Goal: Navigation & Orientation: Find specific page/section

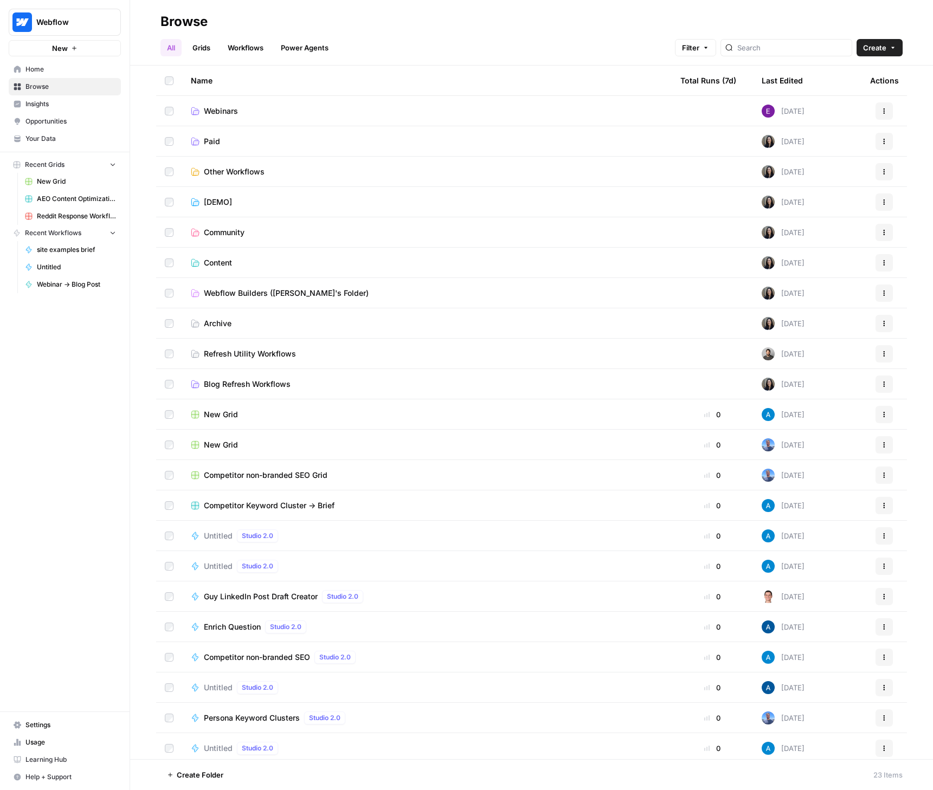
click at [215, 291] on span "Webflow Builders (Vivian's Folder)" at bounding box center [286, 293] width 165 height 11
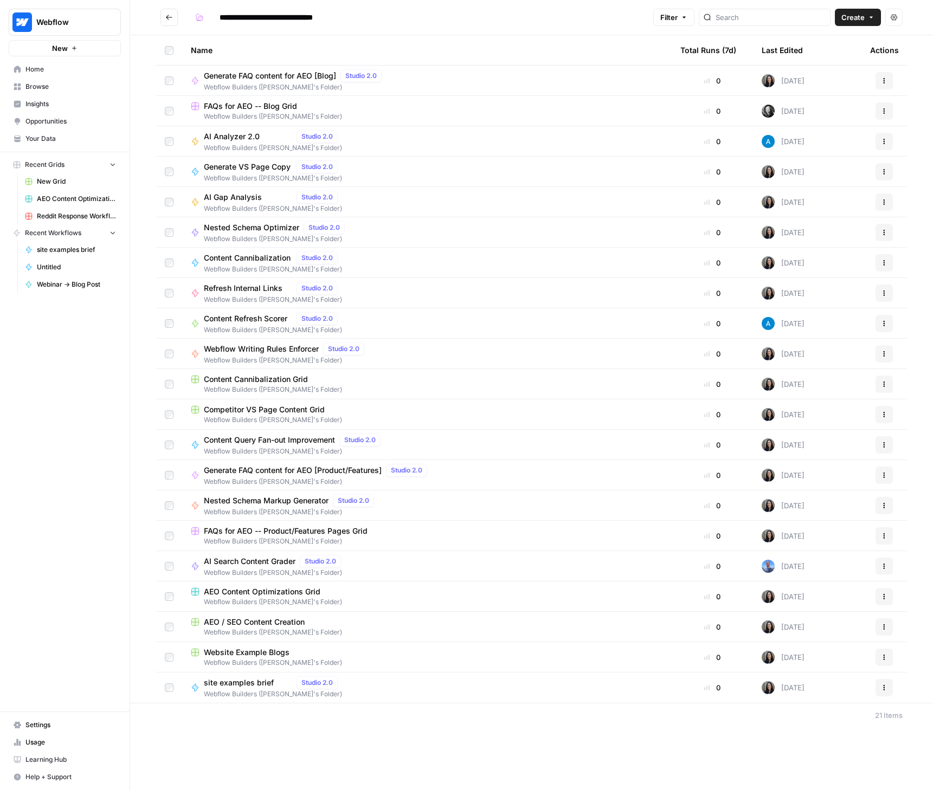
click at [339, 531] on span "FAQs for AEO -- Product/Features Pages Grid" at bounding box center [286, 531] width 164 height 11
type input "**********"
click at [267, 73] on span "Generate FAQ content for AEO [Blog]" at bounding box center [270, 75] width 132 height 11
type input "**********"
click at [256, 105] on span "FAQs for AEO -- Blog Grid" at bounding box center [250, 106] width 93 height 11
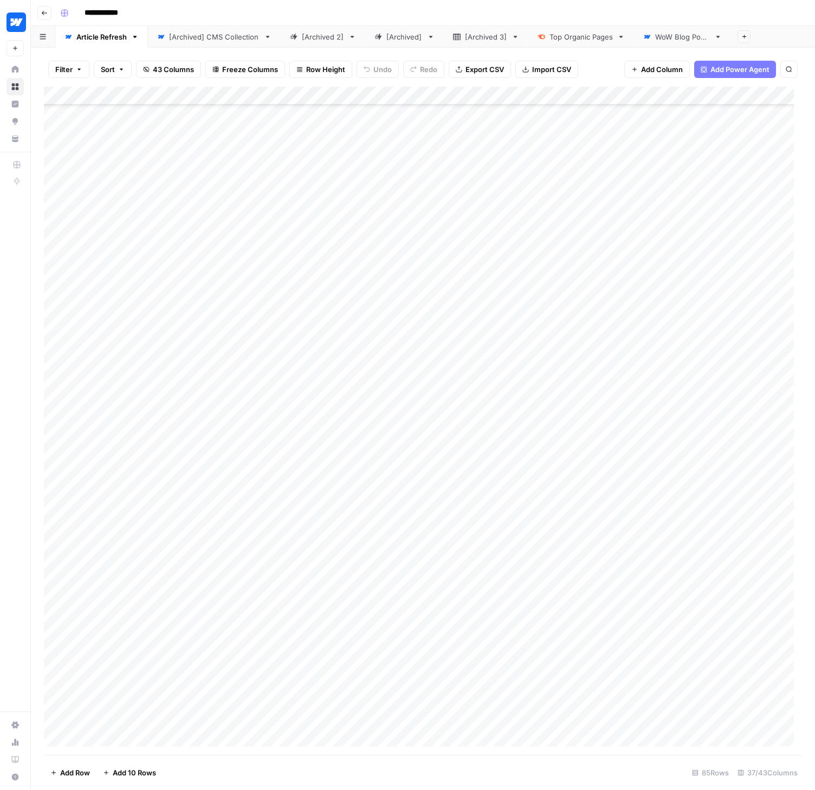
scroll to position [942, 0]
click at [667, 756] on span "Reload" at bounding box center [672, 758] width 22 height 10
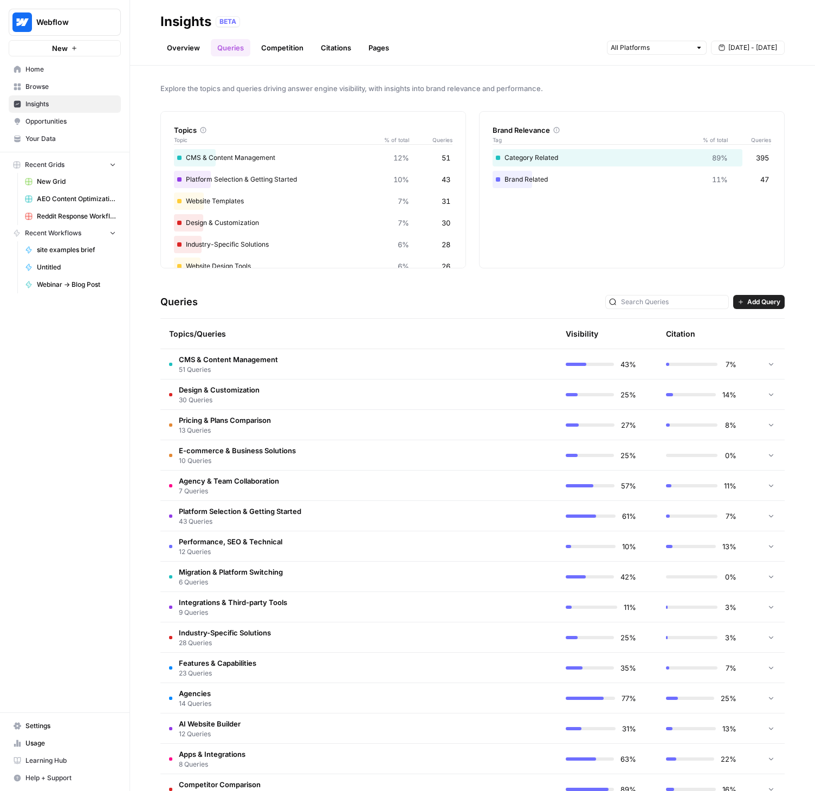
click at [48, 85] on span "Browse" at bounding box center [70, 87] width 91 height 10
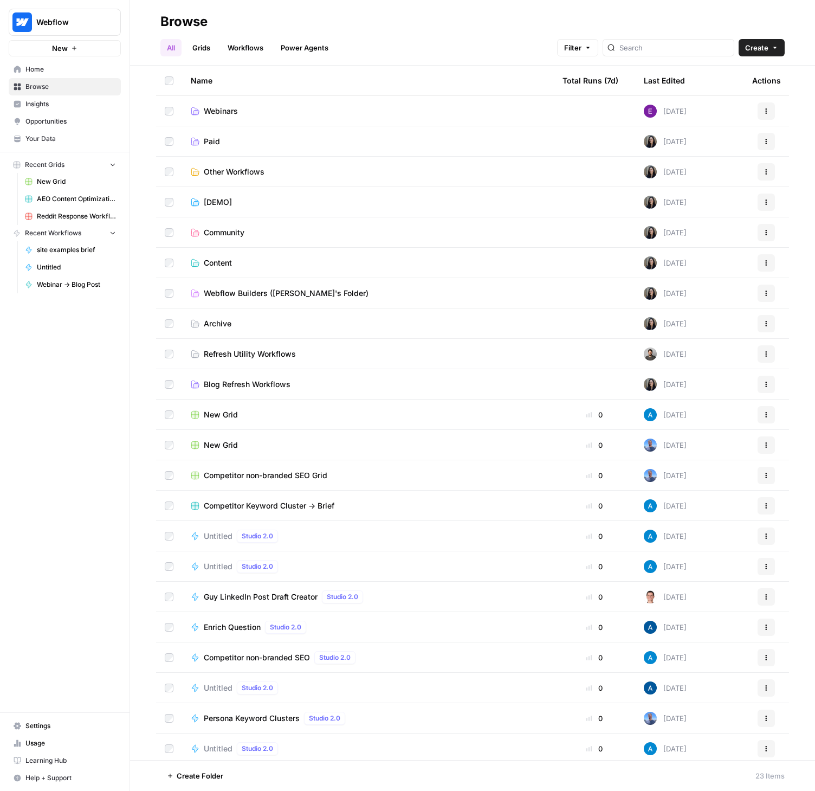
click at [231, 111] on span "Webinars" at bounding box center [221, 111] width 34 height 11
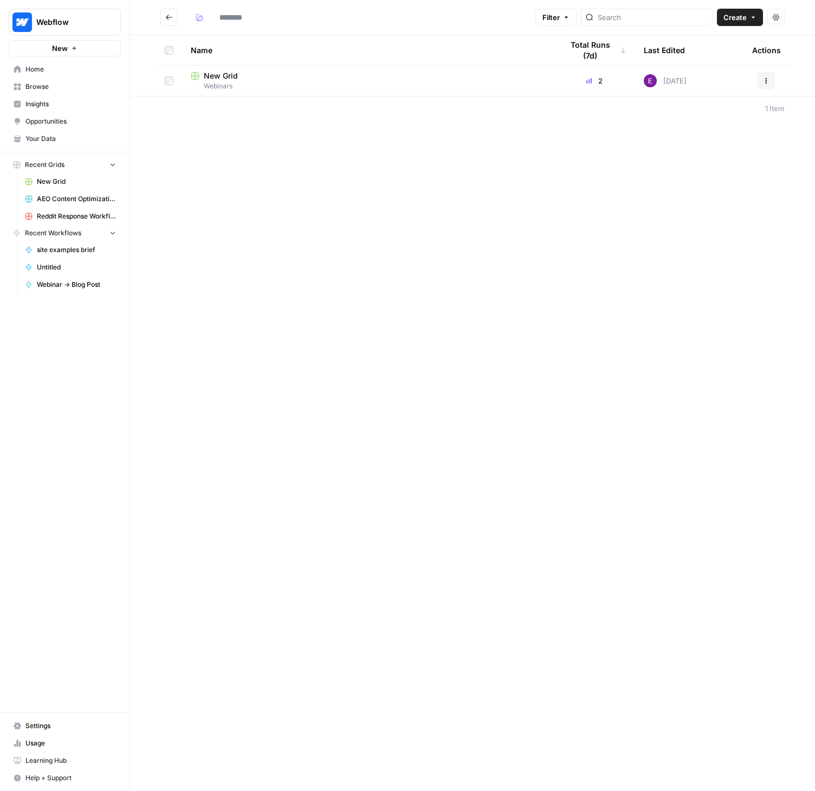
type input "********"
click at [168, 16] on icon "Go back" at bounding box center [169, 18] width 8 height 8
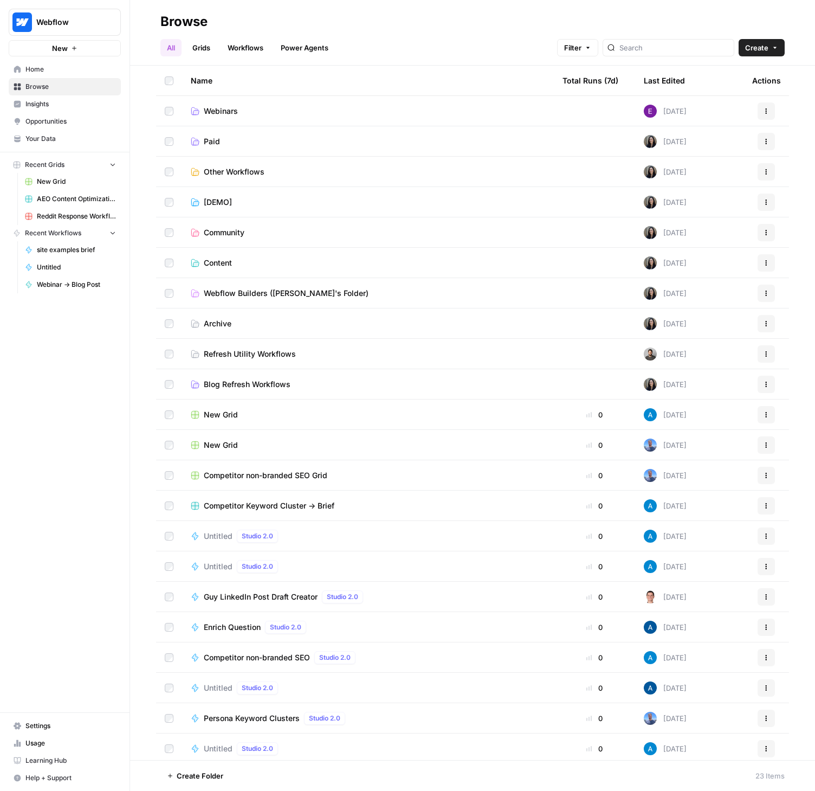
click at [229, 144] on link "Paid" at bounding box center [368, 141] width 354 height 11
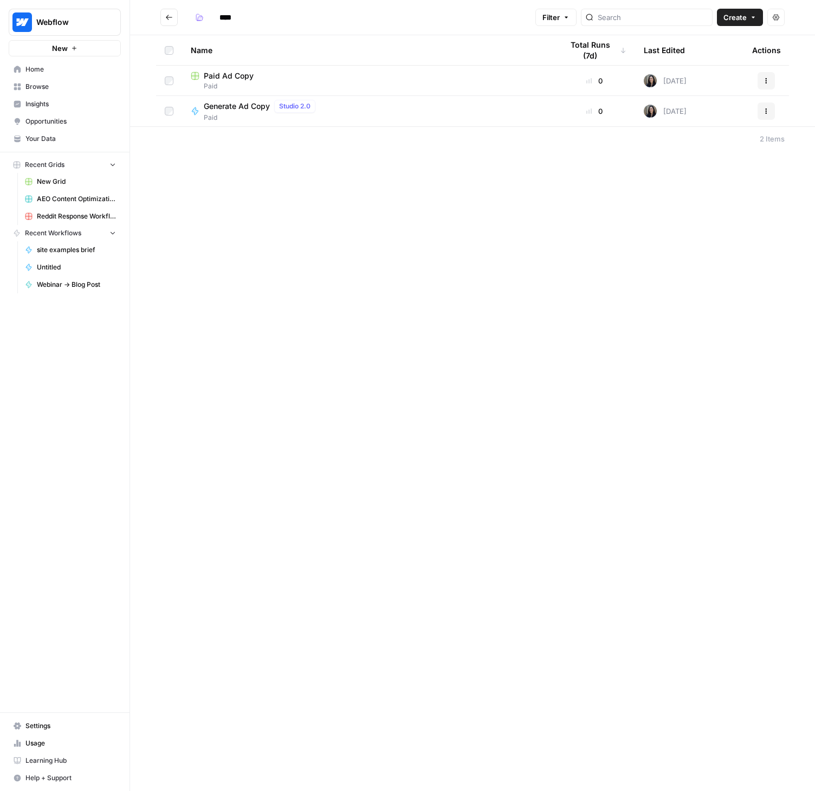
click at [172, 20] on icon "Go back" at bounding box center [169, 18] width 8 height 8
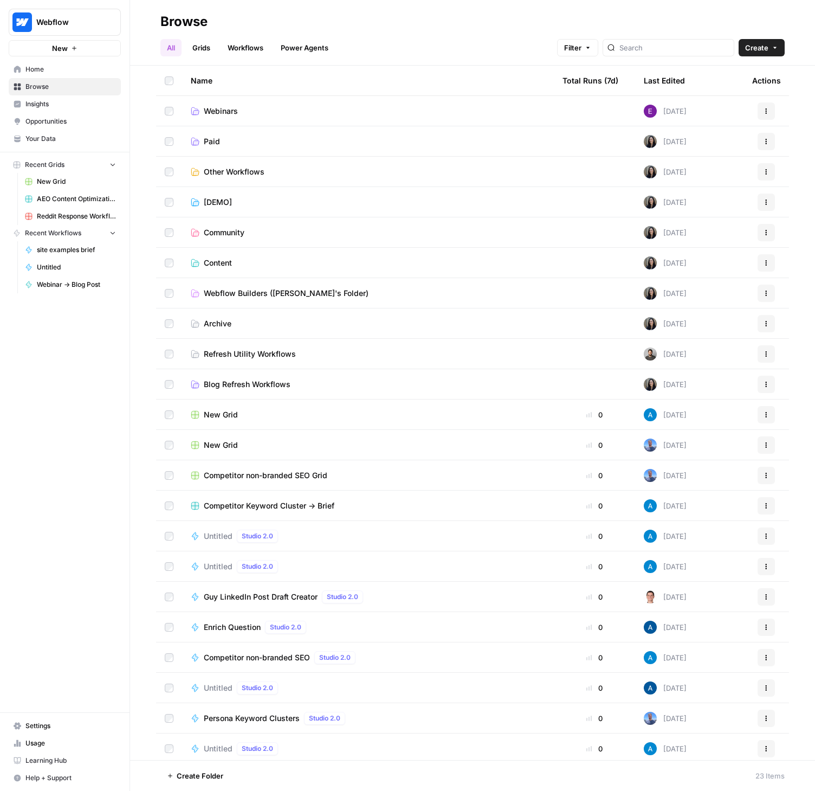
click at [229, 170] on span "Other Workflows" at bounding box center [234, 171] width 61 height 11
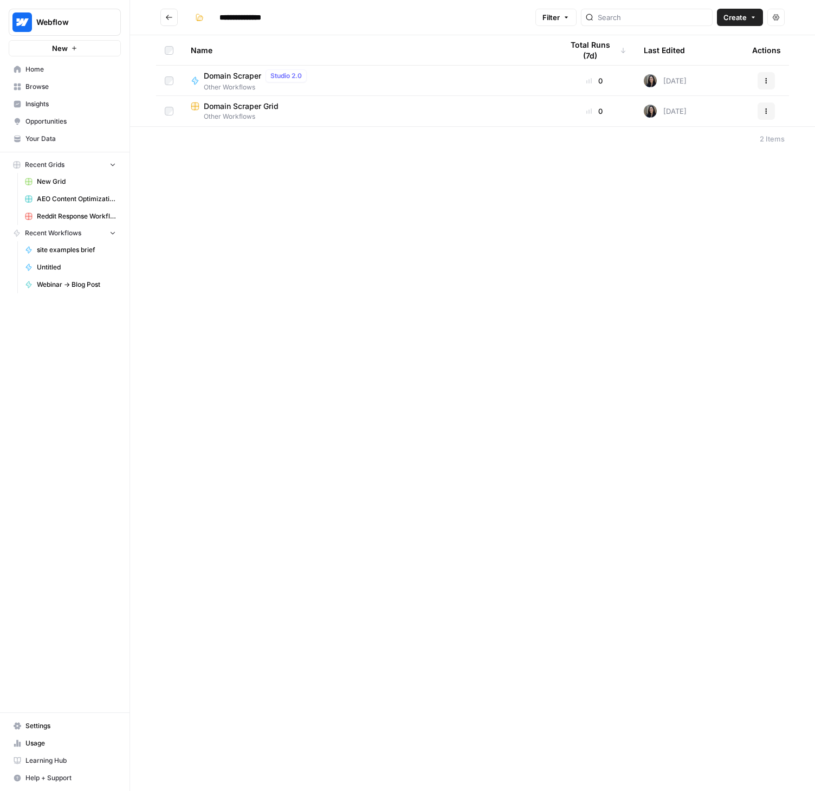
click at [165, 17] on icon "Go back" at bounding box center [169, 18] width 8 height 8
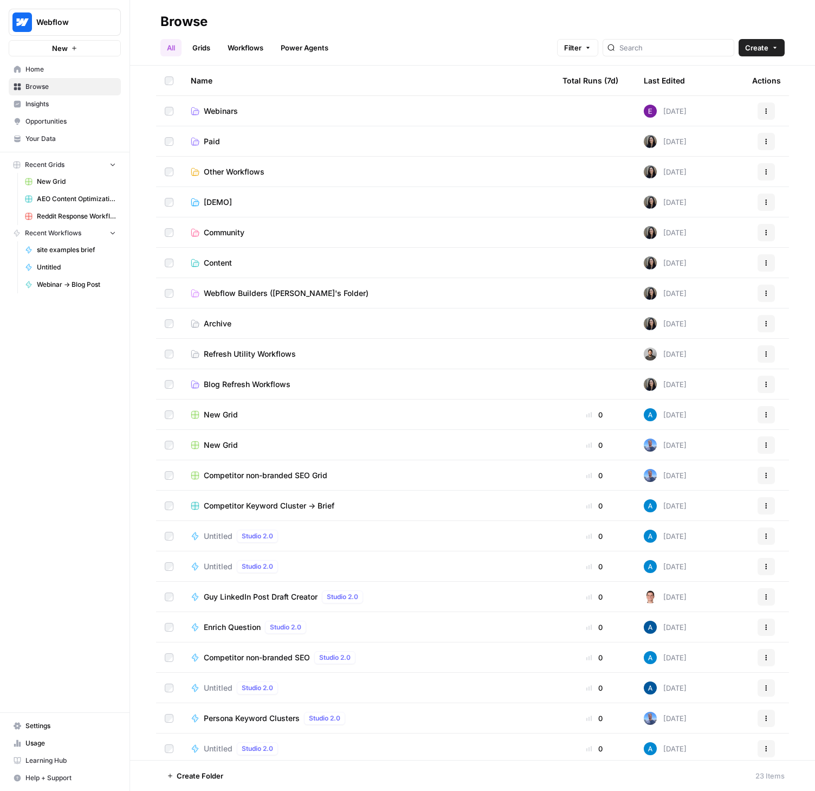
click at [215, 202] on span "[DEMO]" at bounding box center [218, 202] width 28 height 11
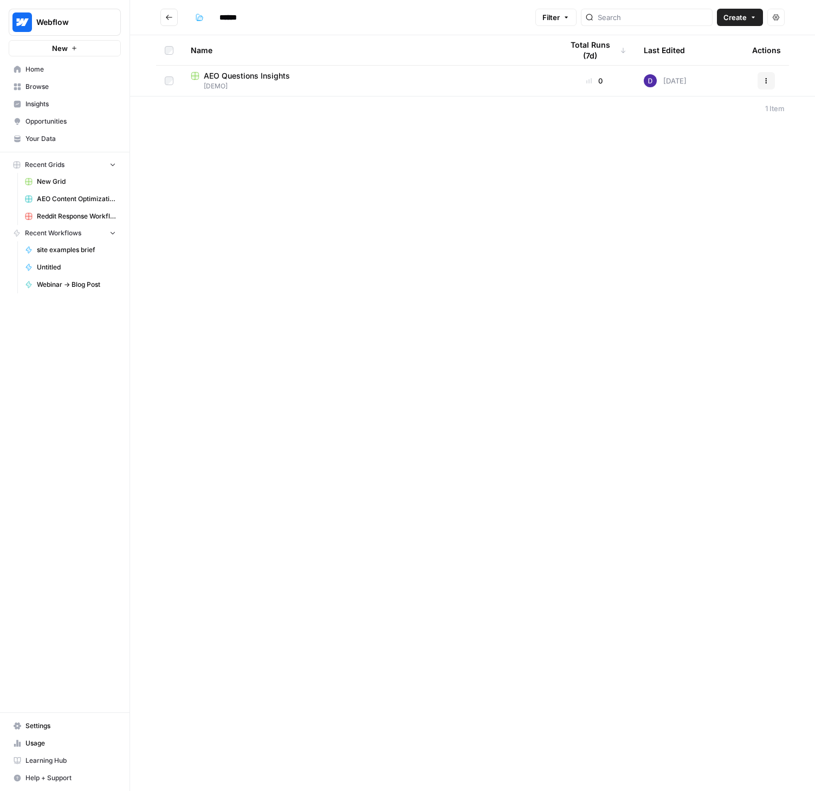
click at [171, 16] on icon "Go back" at bounding box center [169, 18] width 8 height 8
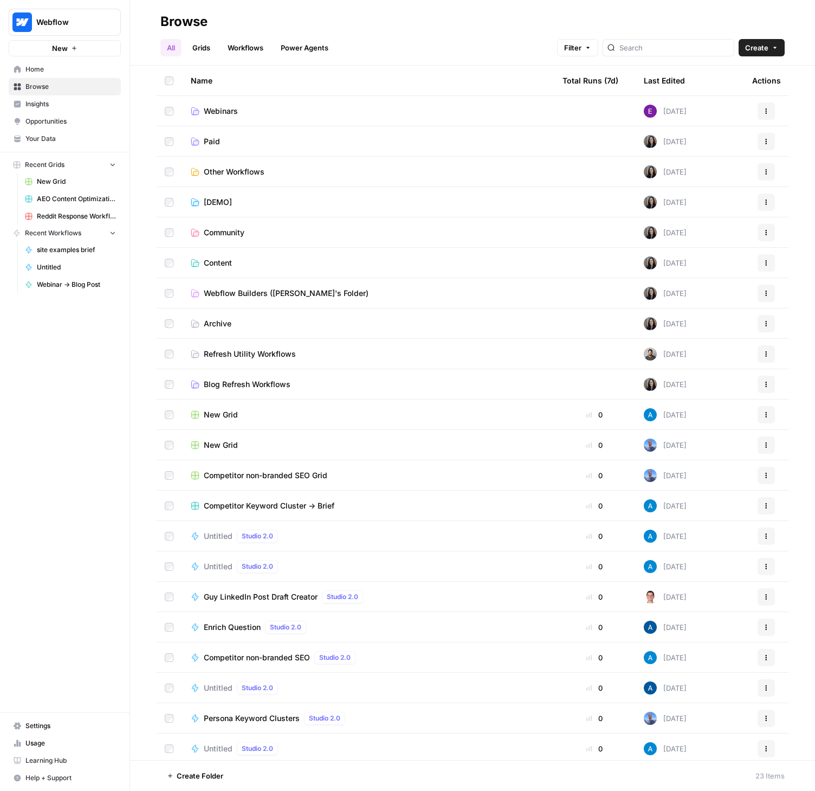
click at [220, 204] on span "[DEMO]" at bounding box center [218, 202] width 28 height 11
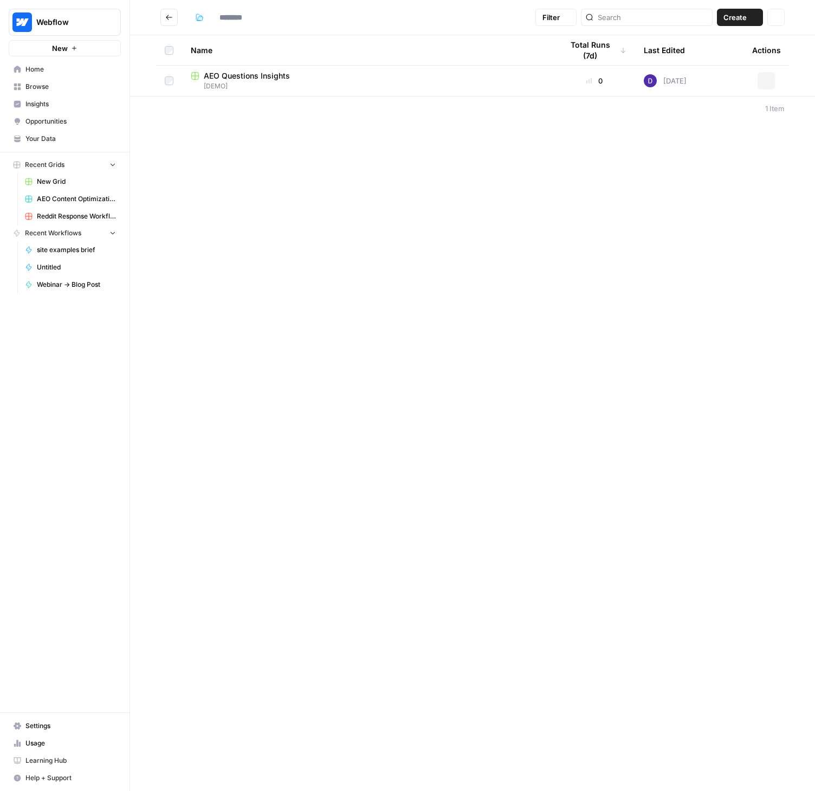
type input "******"
click at [169, 18] on icon "Go back" at bounding box center [169, 18] width 8 height 8
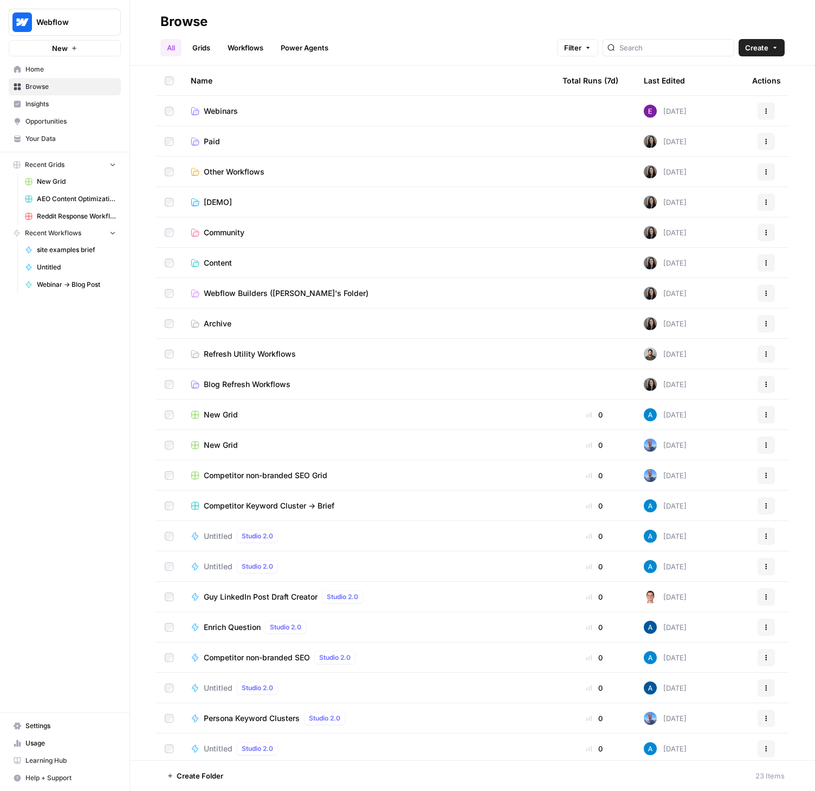
click at [209, 264] on span "Content" at bounding box center [218, 262] width 28 height 11
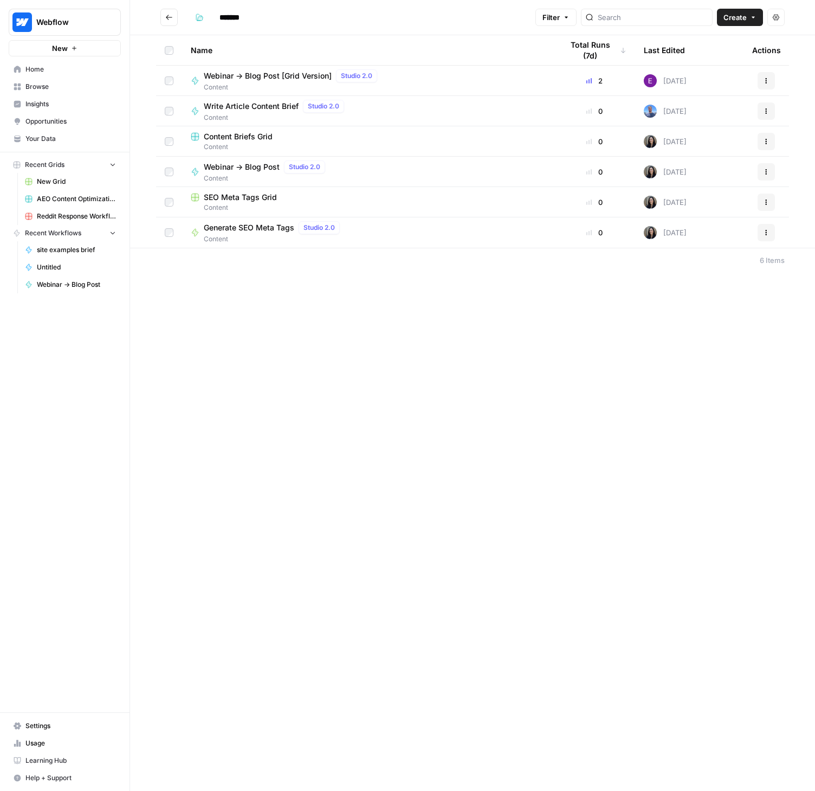
click at [247, 167] on span "Webinar -> Blog Post" at bounding box center [242, 167] width 76 height 11
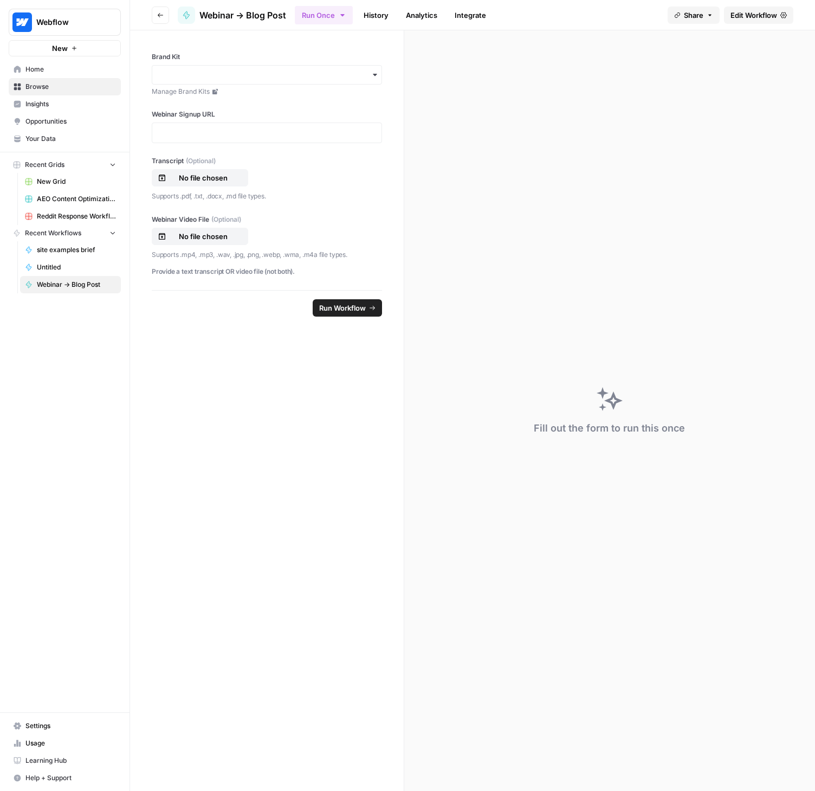
click at [46, 88] on span "Browse" at bounding box center [70, 87] width 91 height 10
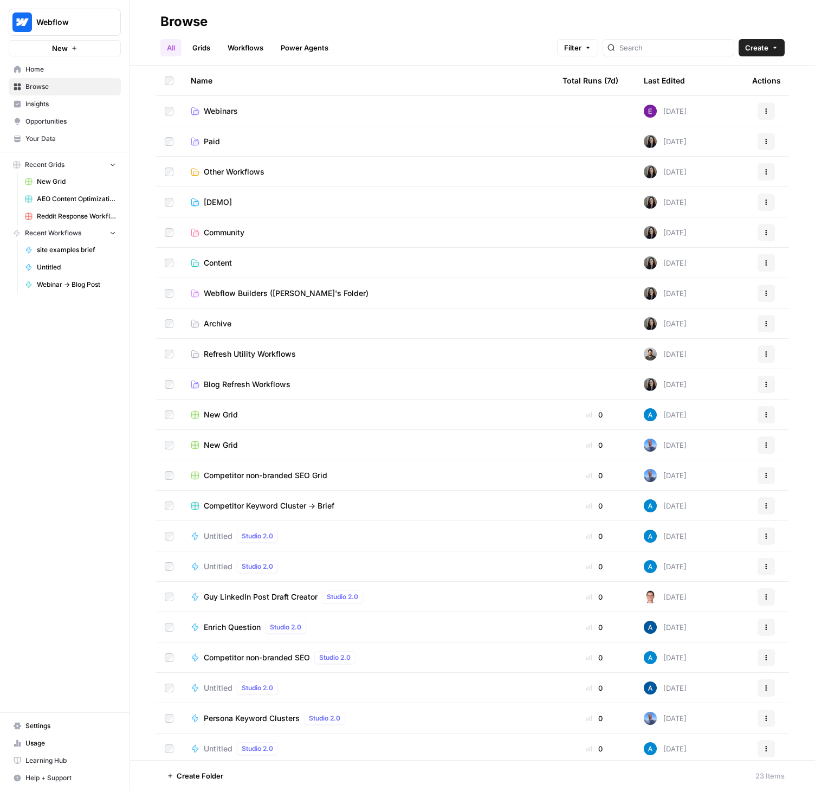
click at [256, 377] on td "Blog Refresh Workflows" at bounding box center [368, 384] width 372 height 30
click at [255, 381] on span "Blog Refresh Workflows" at bounding box center [247, 384] width 87 height 11
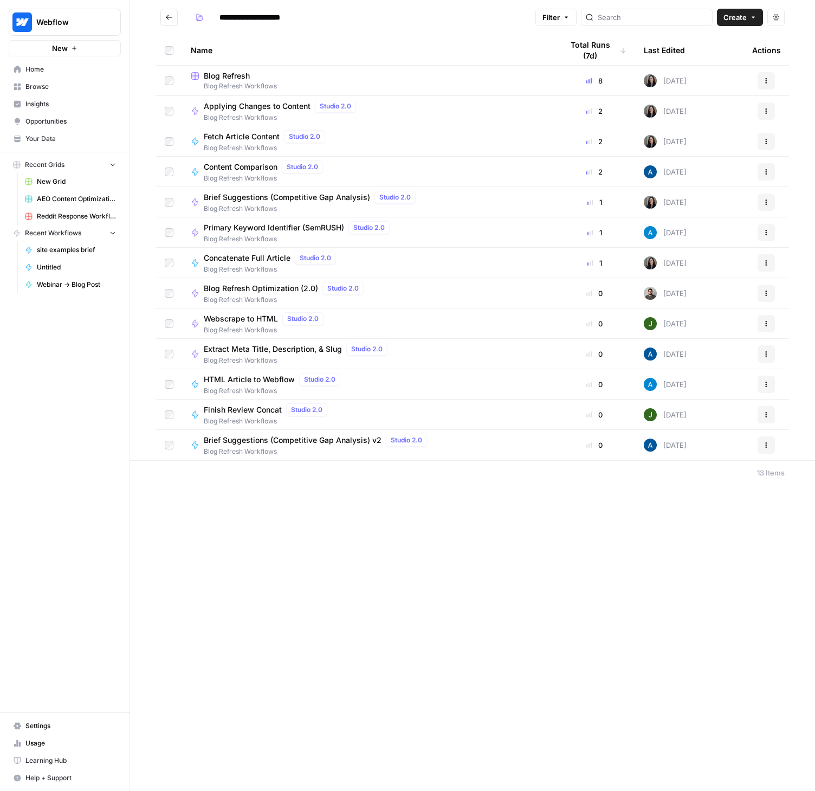
click at [228, 77] on span "Blog Refresh" at bounding box center [227, 75] width 46 height 11
type input "**********"
click at [53, 184] on span "New Grid" at bounding box center [76, 182] width 79 height 10
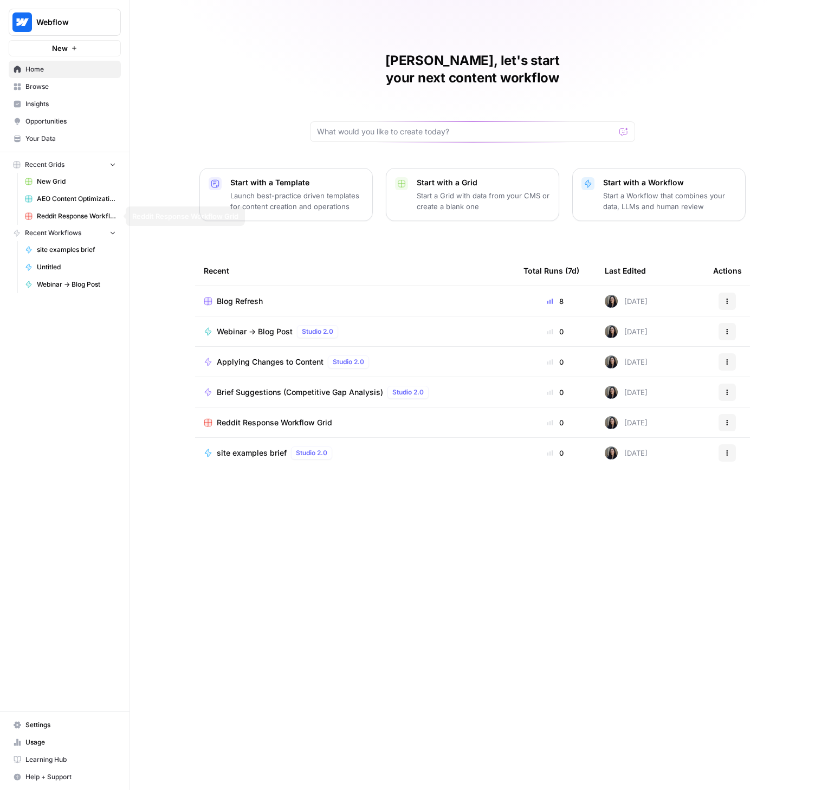
click at [63, 253] on span "site examples brief" at bounding box center [76, 250] width 79 height 10
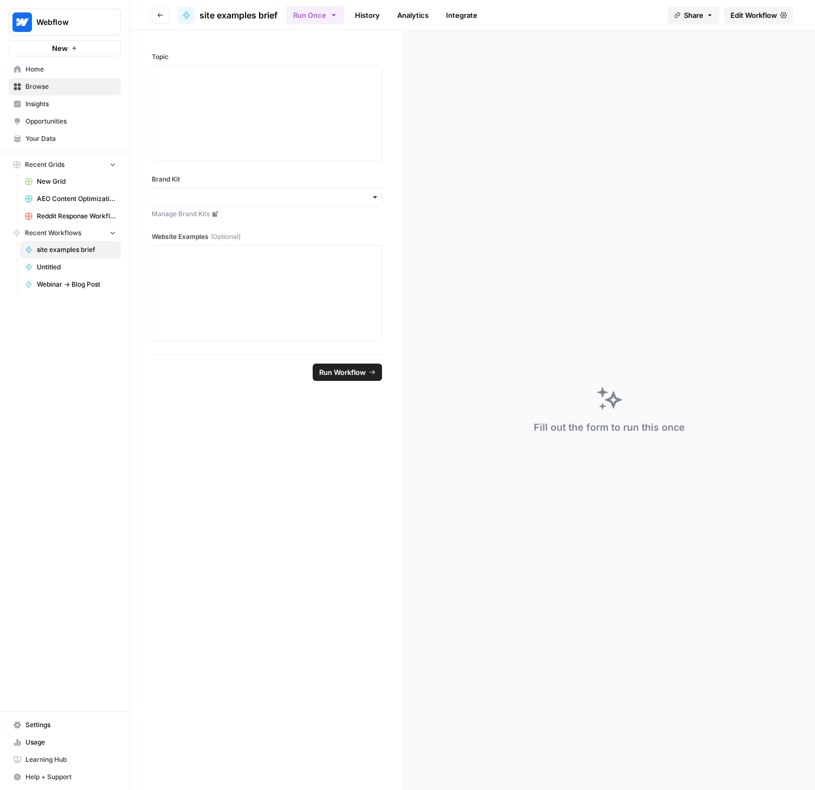
click at [46, 85] on span "Browse" at bounding box center [70, 87] width 91 height 10
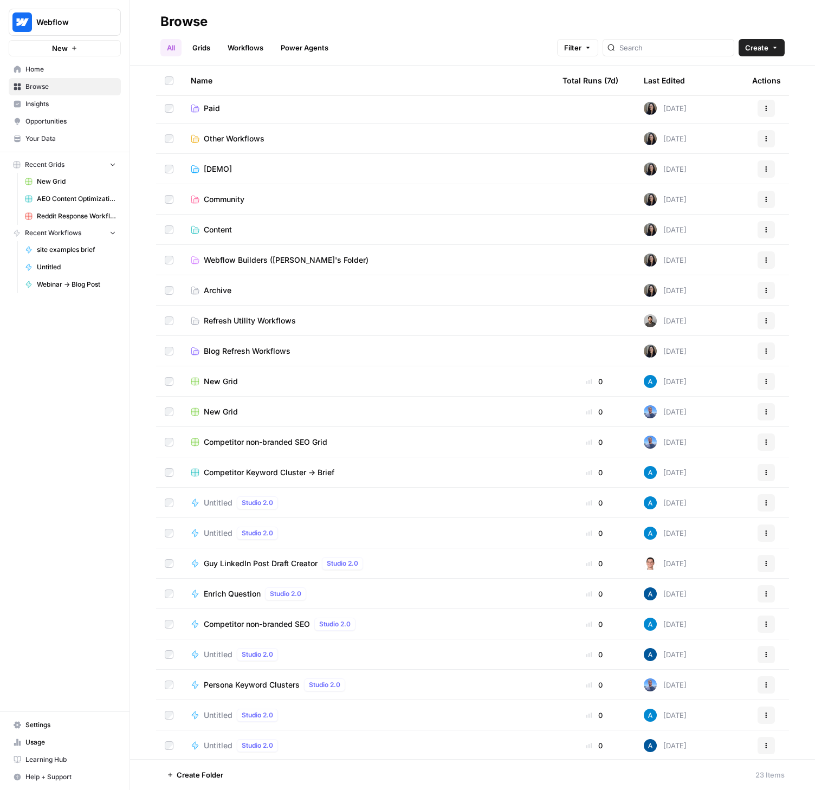
scroll to position [35, 0]
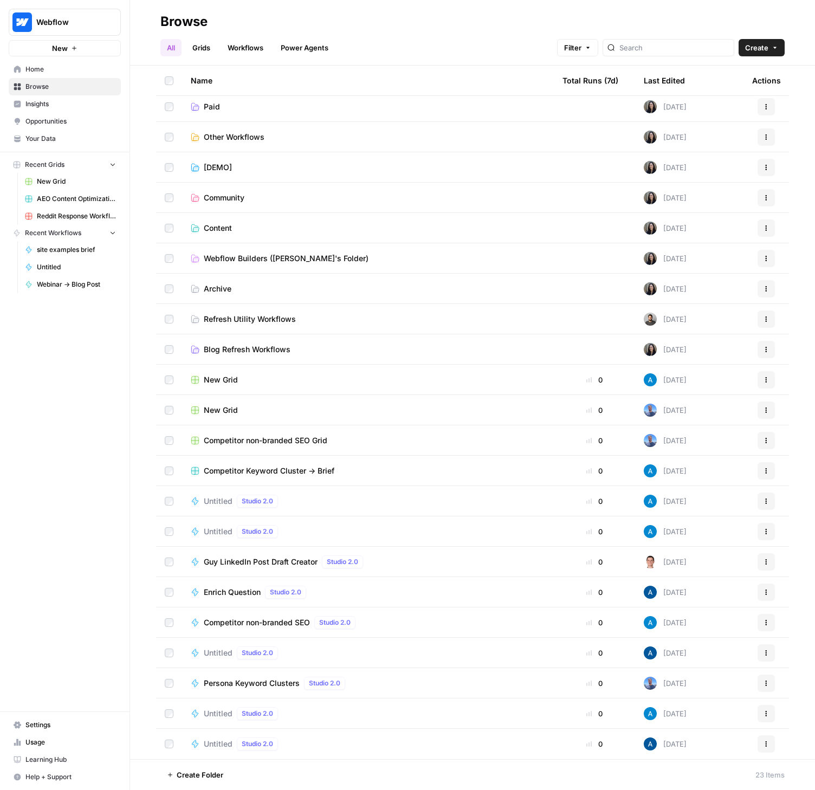
click at [237, 347] on span "Blog Refresh Workflows" at bounding box center [247, 349] width 87 height 11
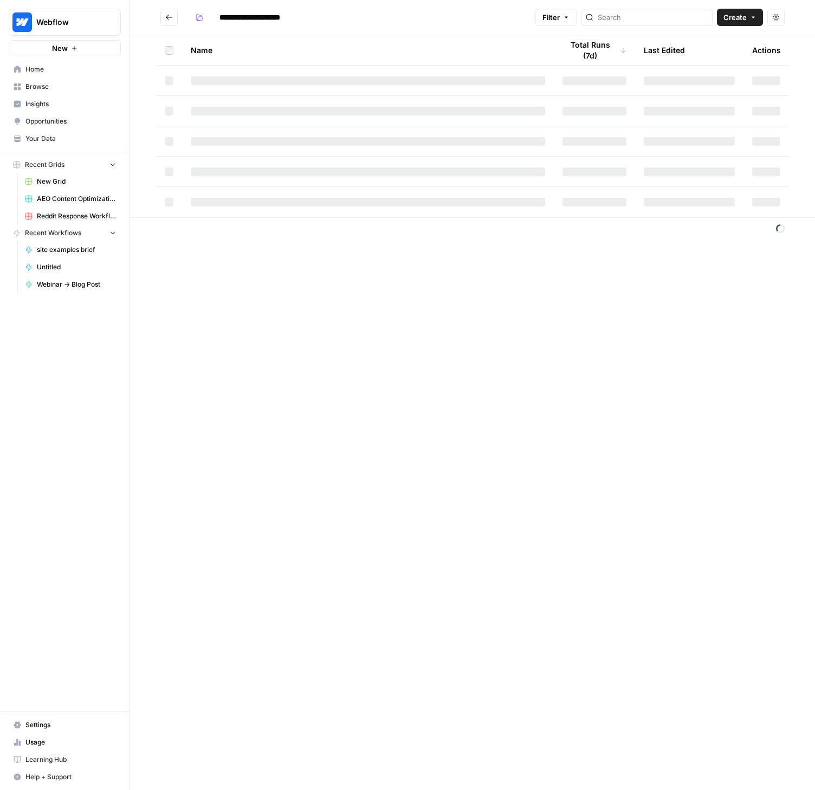
click at [167, 16] on icon "Go back" at bounding box center [169, 18] width 8 height 8
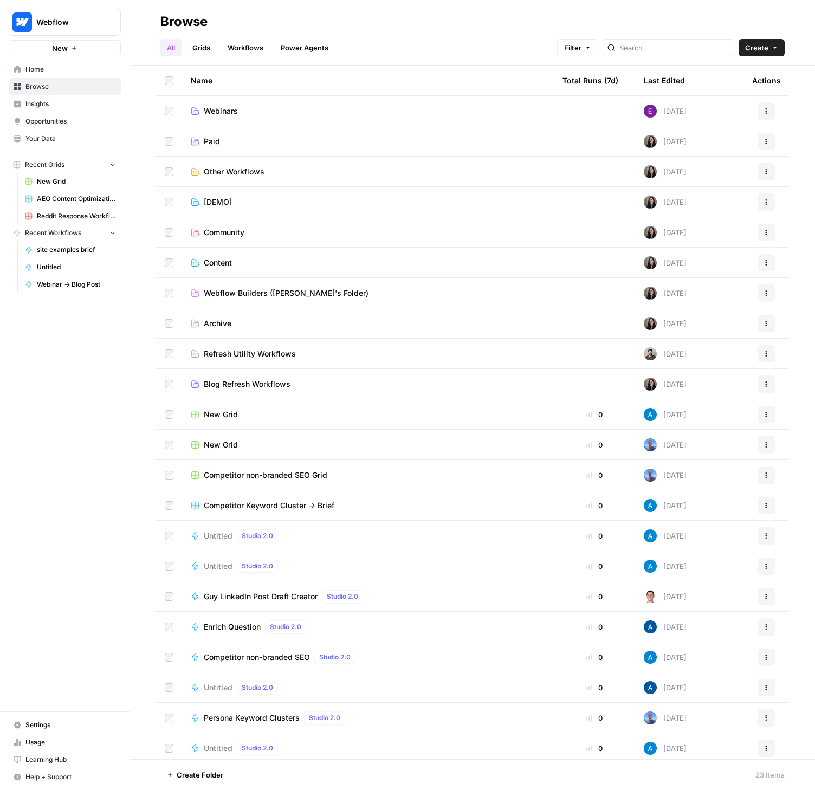
click at [217, 262] on span "Content" at bounding box center [218, 262] width 28 height 11
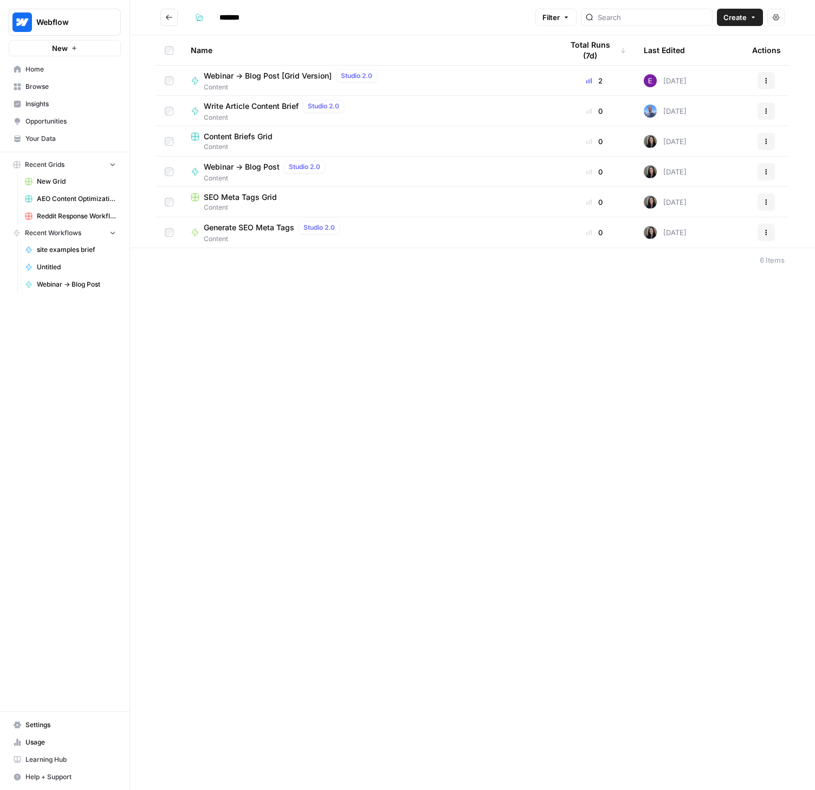
click at [164, 12] on button "Go back" at bounding box center [168, 17] width 17 height 17
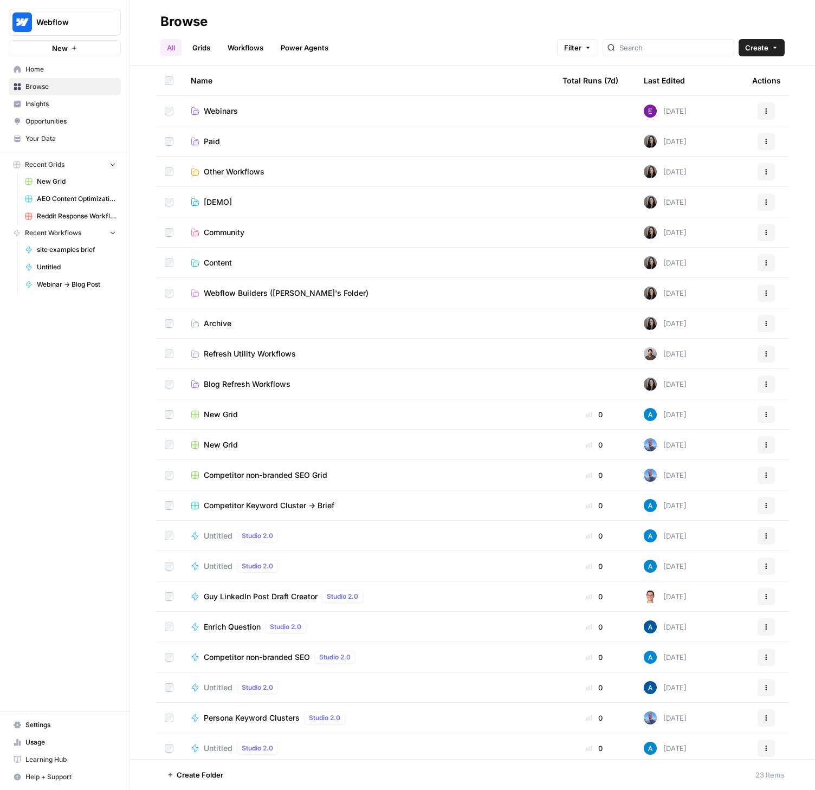
click at [241, 296] on span "Webflow Builders ([PERSON_NAME]'s Folder)" at bounding box center [286, 293] width 165 height 11
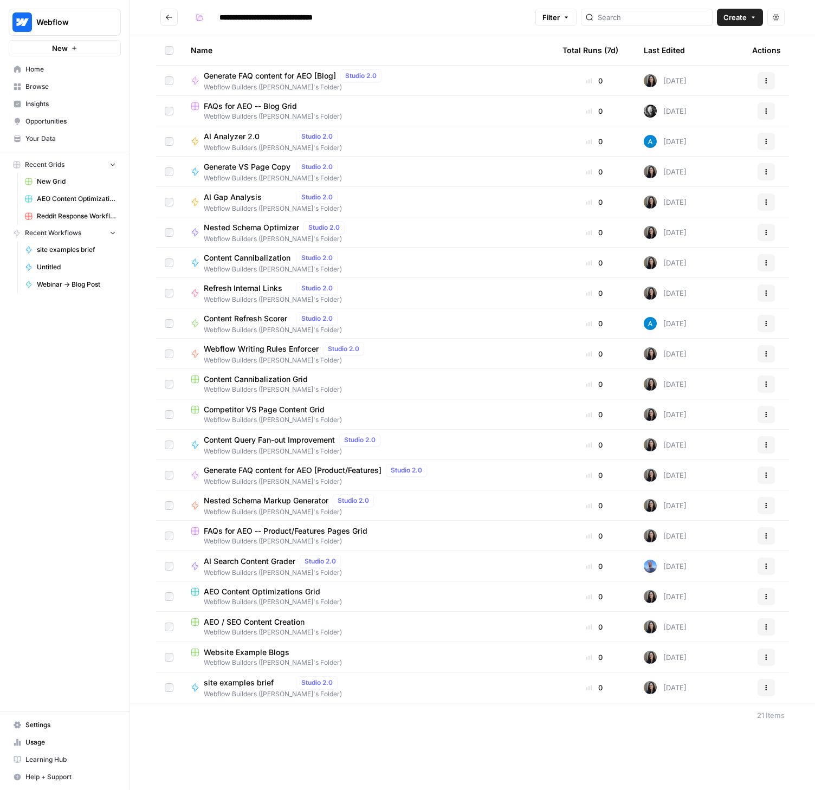
click at [676, 49] on div "Last Edited" at bounding box center [664, 50] width 41 height 30
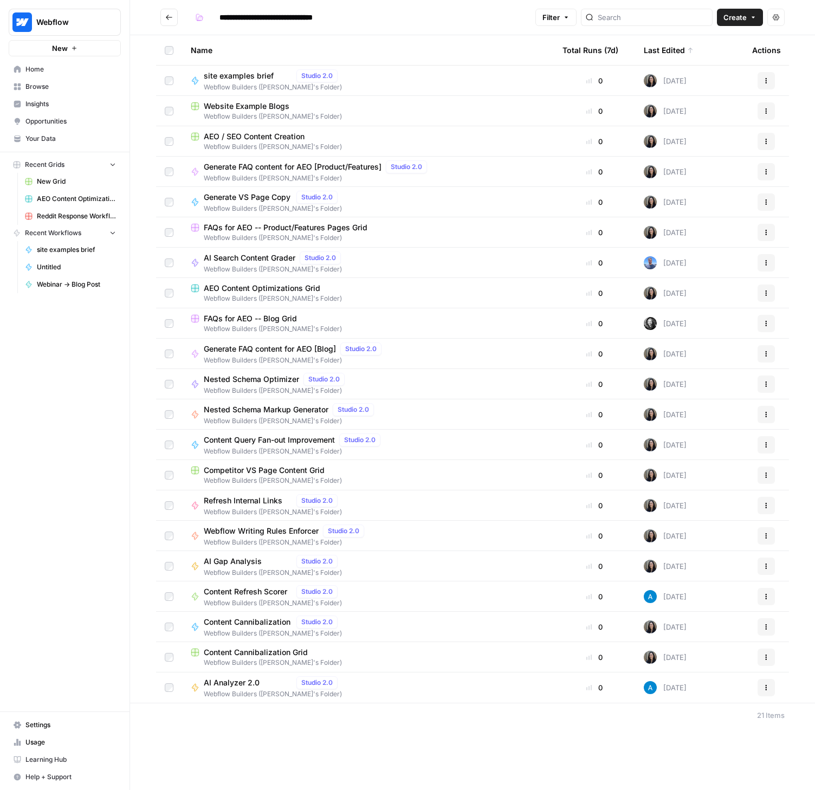
click at [237, 379] on span "Nested Schema Optimizer" at bounding box center [251, 379] width 95 height 11
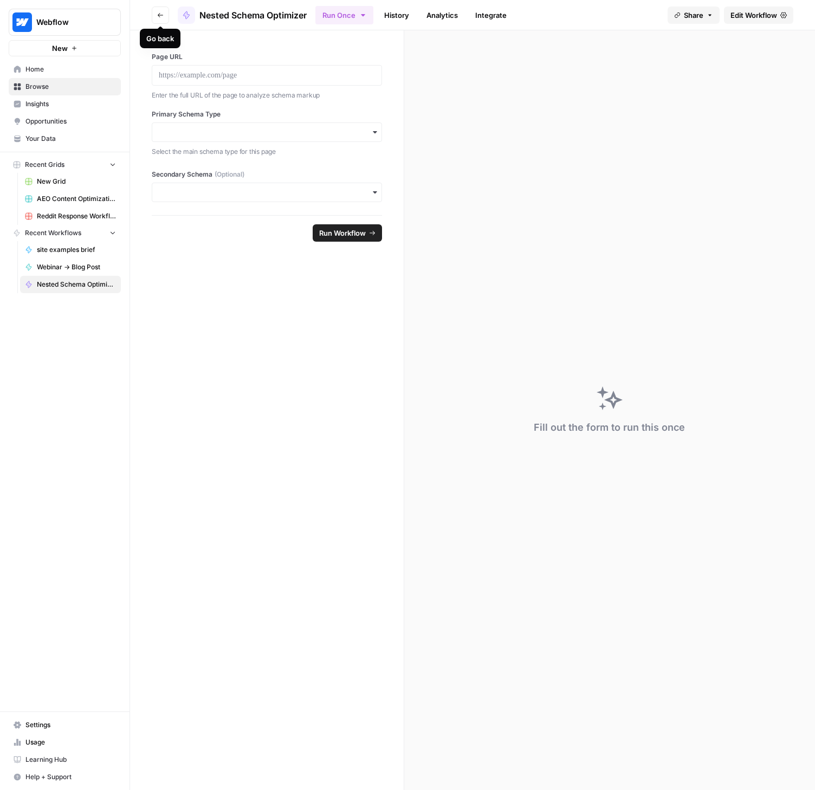
click at [163, 17] on icon "button" at bounding box center [160, 15] width 7 height 7
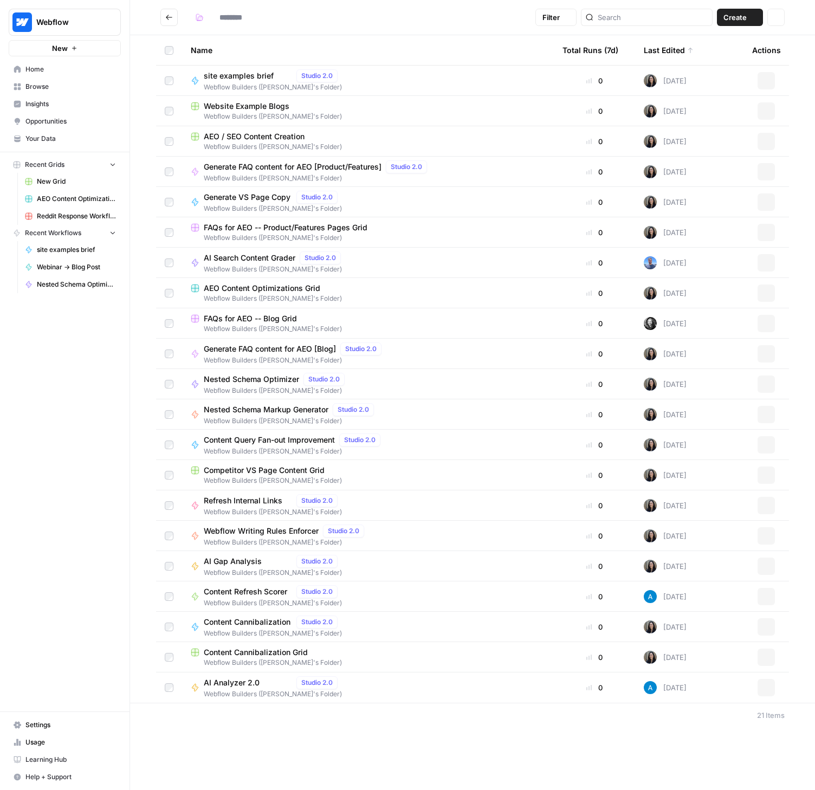
type input "**********"
click at [247, 196] on span "Generate VS Page Copy" at bounding box center [248, 197] width 88 height 11
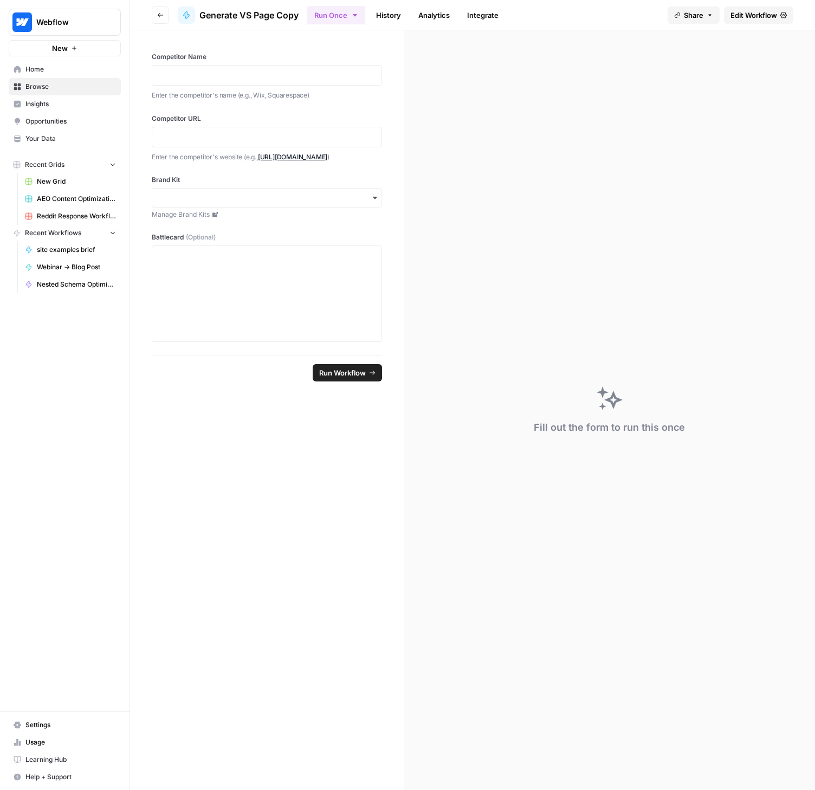
click at [159, 14] on icon "button" at bounding box center [160, 15] width 7 height 7
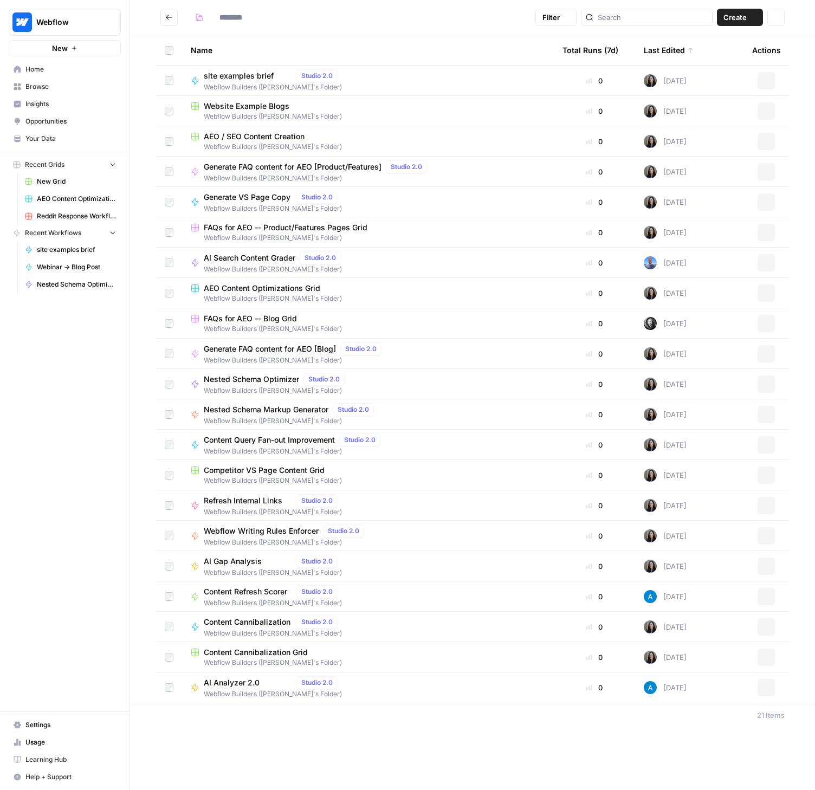
type input "**********"
click at [271, 470] on span "Competitor VS Page Content Grid" at bounding box center [264, 470] width 121 height 11
